Goal: Navigation & Orientation: Find specific page/section

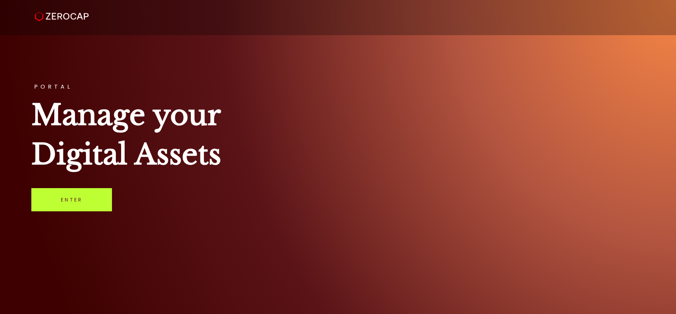
click at [72, 209] on link "Enter" at bounding box center [71, 199] width 81 height 23
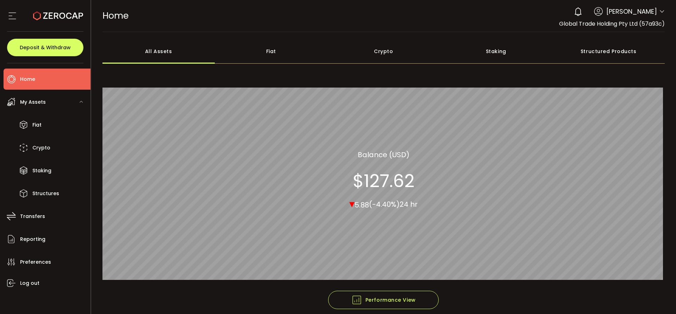
click at [493, 47] on div "Staking" at bounding box center [496, 51] width 113 height 25
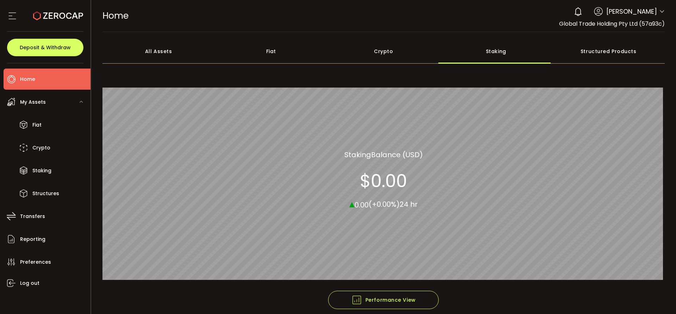
click at [32, 103] on span "My Assets" at bounding box center [33, 102] width 26 height 10
click at [154, 48] on div "All Assets" at bounding box center [158, 51] width 113 height 25
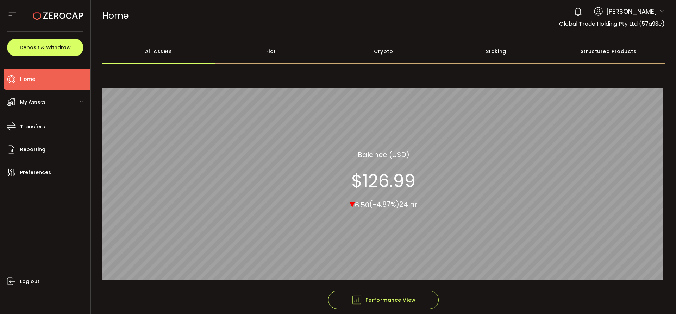
click at [366, 57] on div "Crypto" at bounding box center [383, 51] width 113 height 25
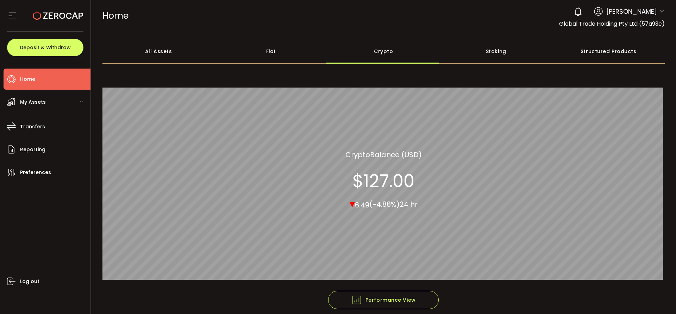
click at [42, 103] on span "My Assets" at bounding box center [33, 102] width 26 height 10
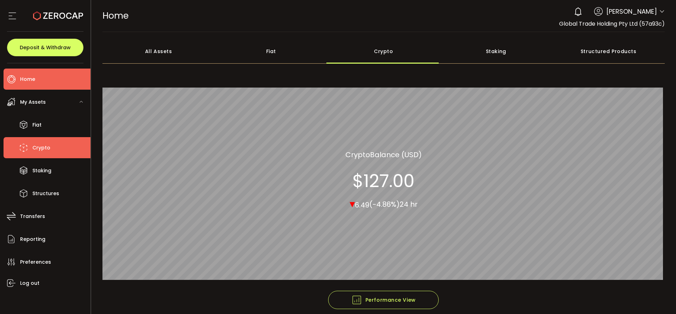
click at [36, 146] on span "Crypto" at bounding box center [41, 148] width 18 height 10
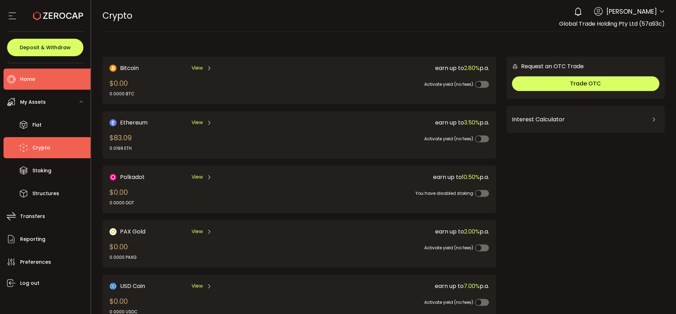
click at [47, 75] on li "Home" at bounding box center [47, 79] width 87 height 21
